Goal: Find specific fact

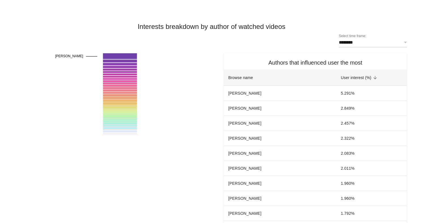
scroll to position [1120, 0]
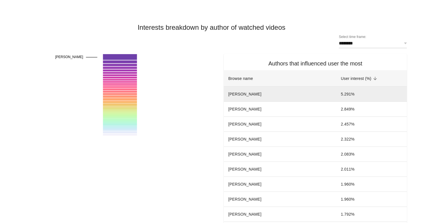
click at [260, 94] on td "[PERSON_NAME]" at bounding box center [280, 94] width 112 height 15
copy td "[PERSON_NAME]"
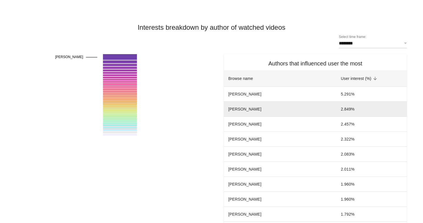
click at [265, 112] on td "[PERSON_NAME]" at bounding box center [280, 109] width 112 height 15
click at [265, 111] on td "[PERSON_NAME]" at bounding box center [280, 109] width 112 height 15
copy td "[PERSON_NAME]"
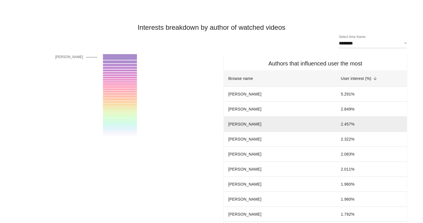
click at [258, 125] on td "[PERSON_NAME]" at bounding box center [280, 124] width 112 height 15
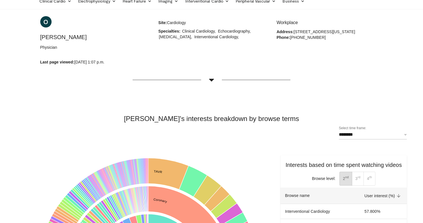
scroll to position [19, 0]
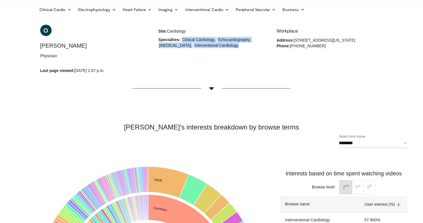
drag, startPoint x: 222, startPoint y: 45, endPoint x: 182, endPoint y: 39, distance: 40.6
click at [182, 39] on p "Specialties: Clinical Cardiology, Echocardiography, [MEDICAL_DATA], Interventio…" at bounding box center [211, 42] width 106 height 11
copy p "Clinical Cardiology, Echocardiography, [MEDICAL_DATA], Interventional Cardiolog…"
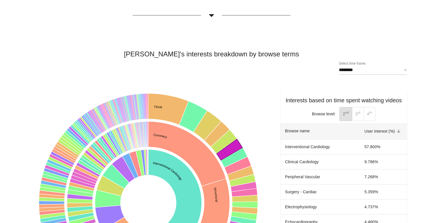
scroll to position [95, 0]
